Goal: Information Seeking & Learning: Check status

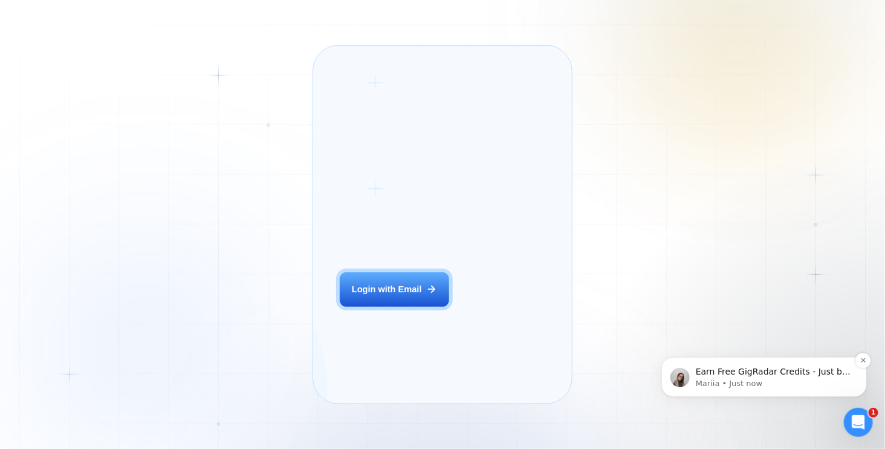
click at [817, 371] on p "Earn Free GigRadar Credits - Just by Sharing Your Story! 💬 Want more credits fo…" at bounding box center [774, 371] width 156 height 12
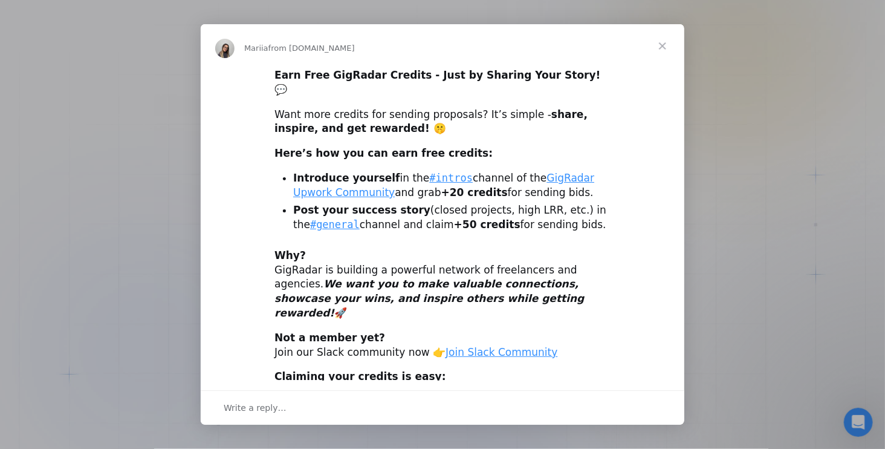
click at [656, 37] on span "Close" at bounding box center [663, 46] width 44 height 44
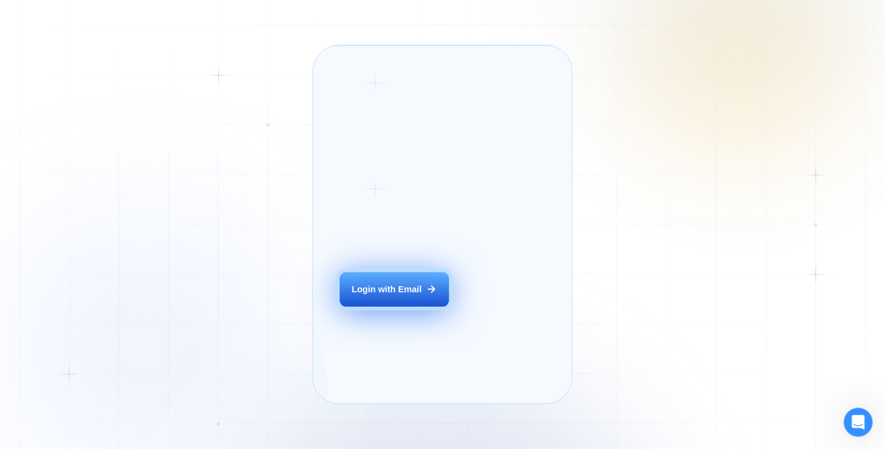
click at [396, 295] on div "Login with Email" at bounding box center [387, 289] width 70 height 12
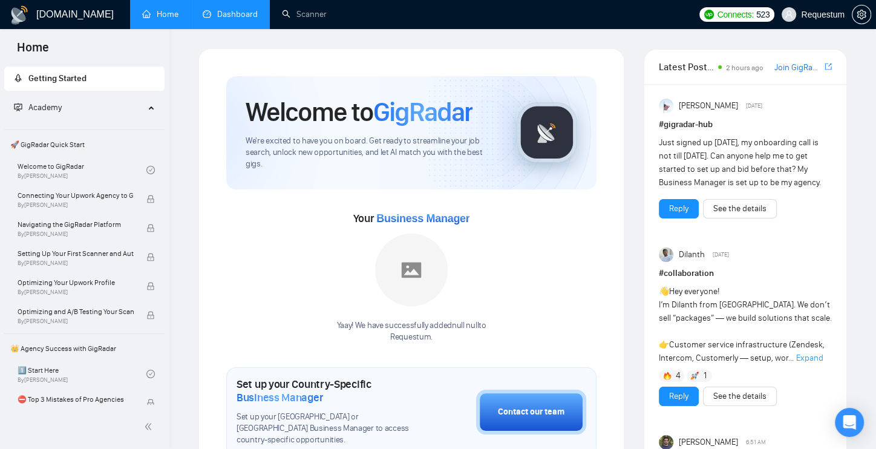
click at [218, 14] on link "Dashboard" at bounding box center [230, 14] width 55 height 10
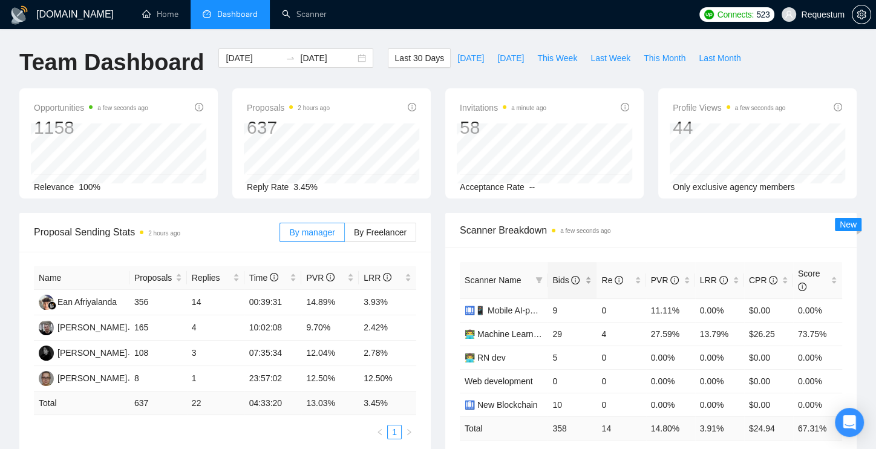
click at [590, 281] on div "Bids" at bounding box center [571, 279] width 39 height 13
click at [572, 244] on div "Scanner Breakdown a few seconds ago" at bounding box center [651, 230] width 382 height 34
click at [659, 308] on td "10.53%" at bounding box center [670, 310] width 49 height 24
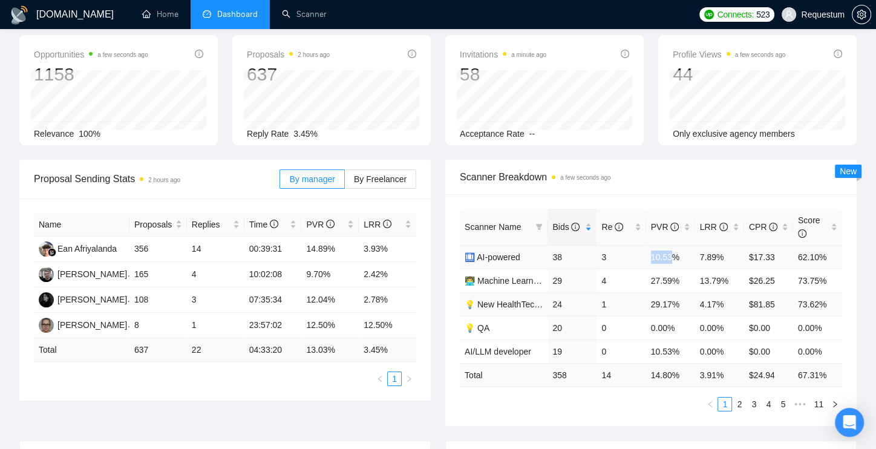
scroll to position [55, 0]
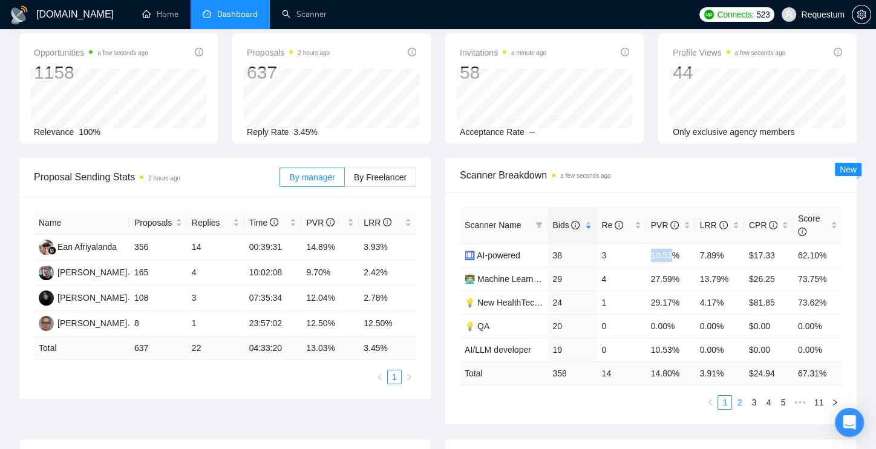
click at [737, 397] on link "2" at bounding box center [738, 402] width 13 height 13
